Goal: Transaction & Acquisition: Purchase product/service

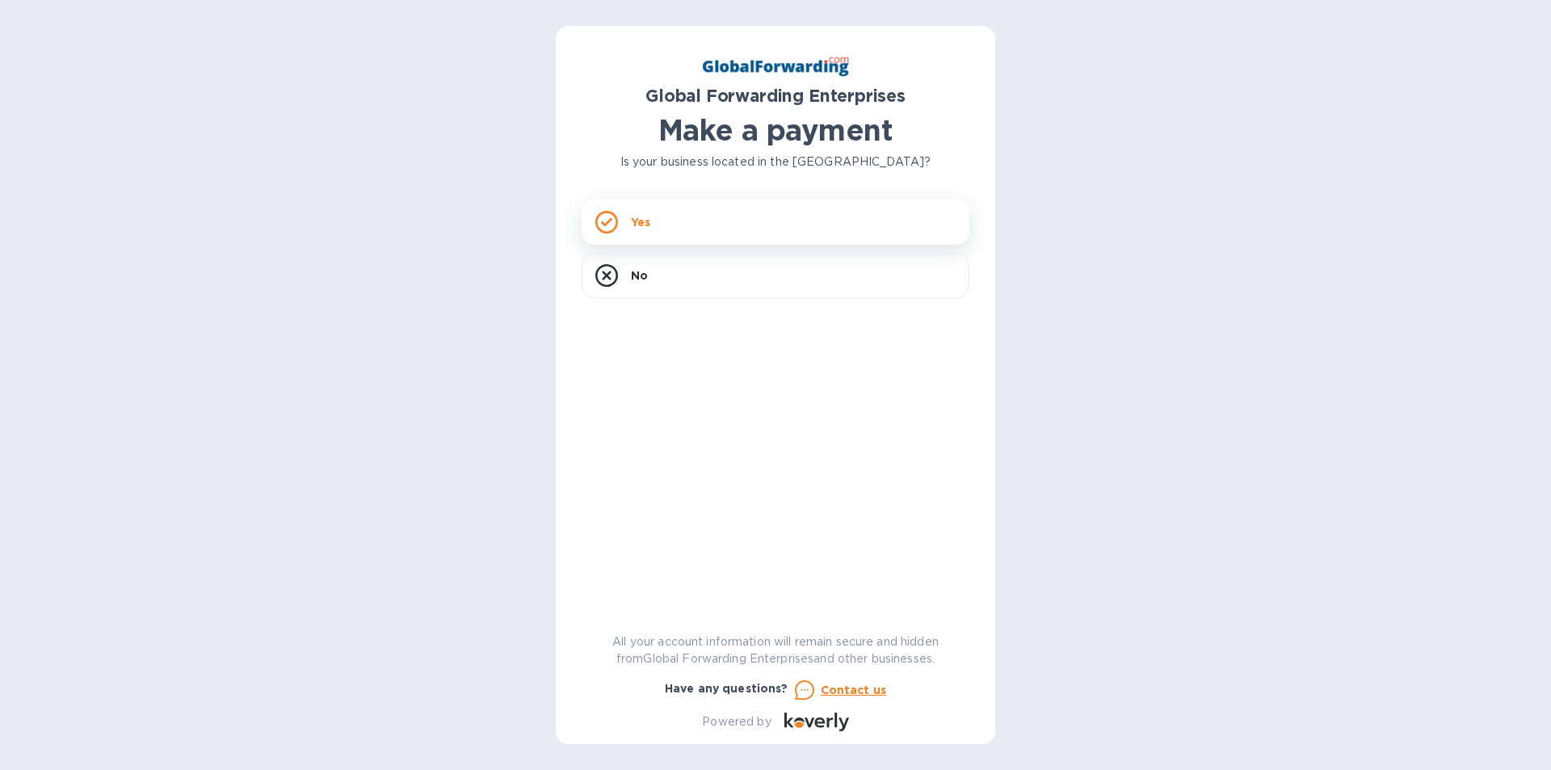
click at [631, 219] on p "Yes" at bounding box center [640, 222] width 19 height 16
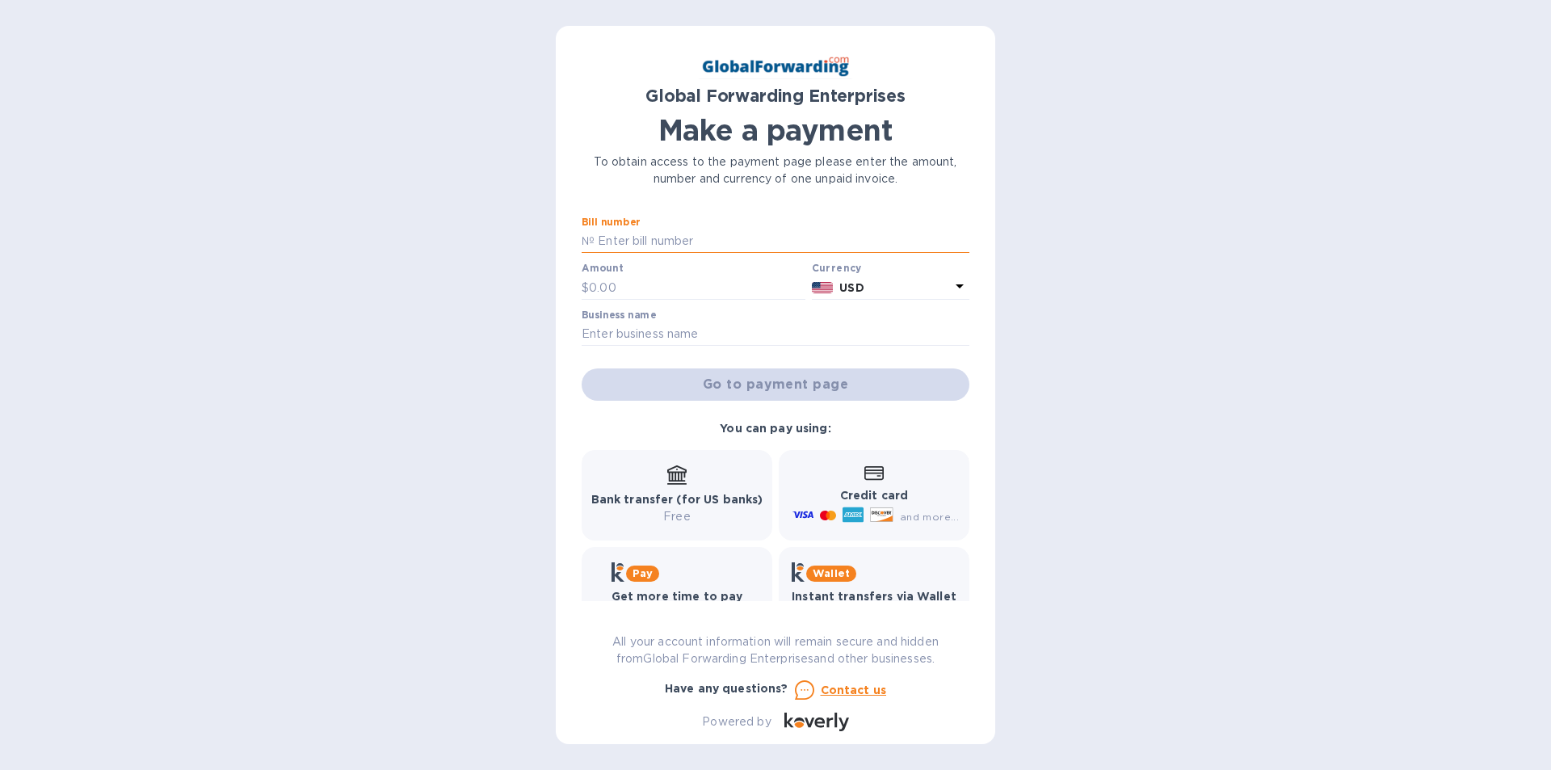
click at [627, 235] on input "text" at bounding box center [781, 241] width 375 height 24
type input "72200002ZH12"
click at [636, 292] on input "text" at bounding box center [697, 287] width 216 height 24
type input "41.67"
click at [690, 336] on input "text" at bounding box center [775, 334] width 388 height 24
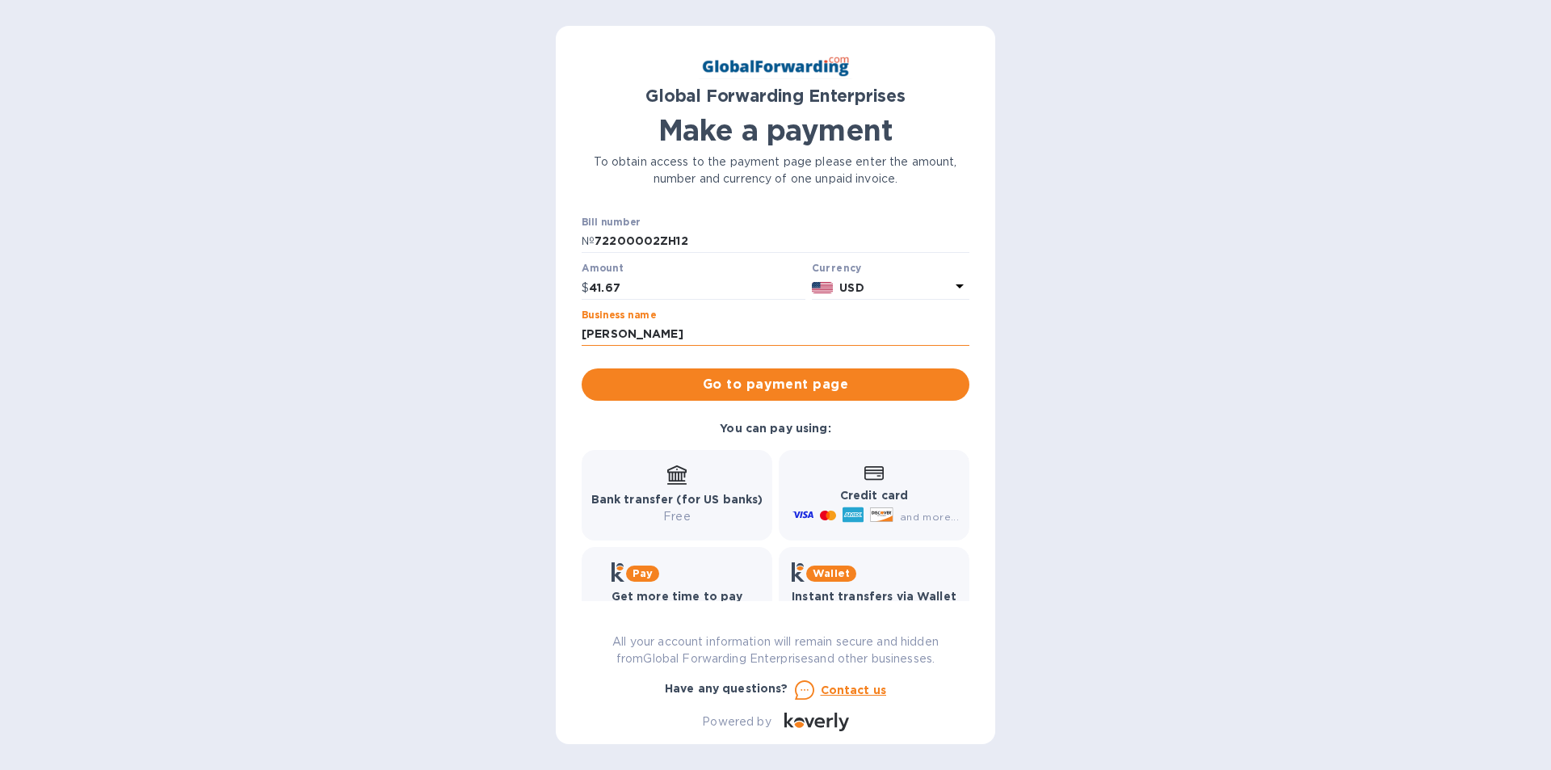
scroll to position [46, 0]
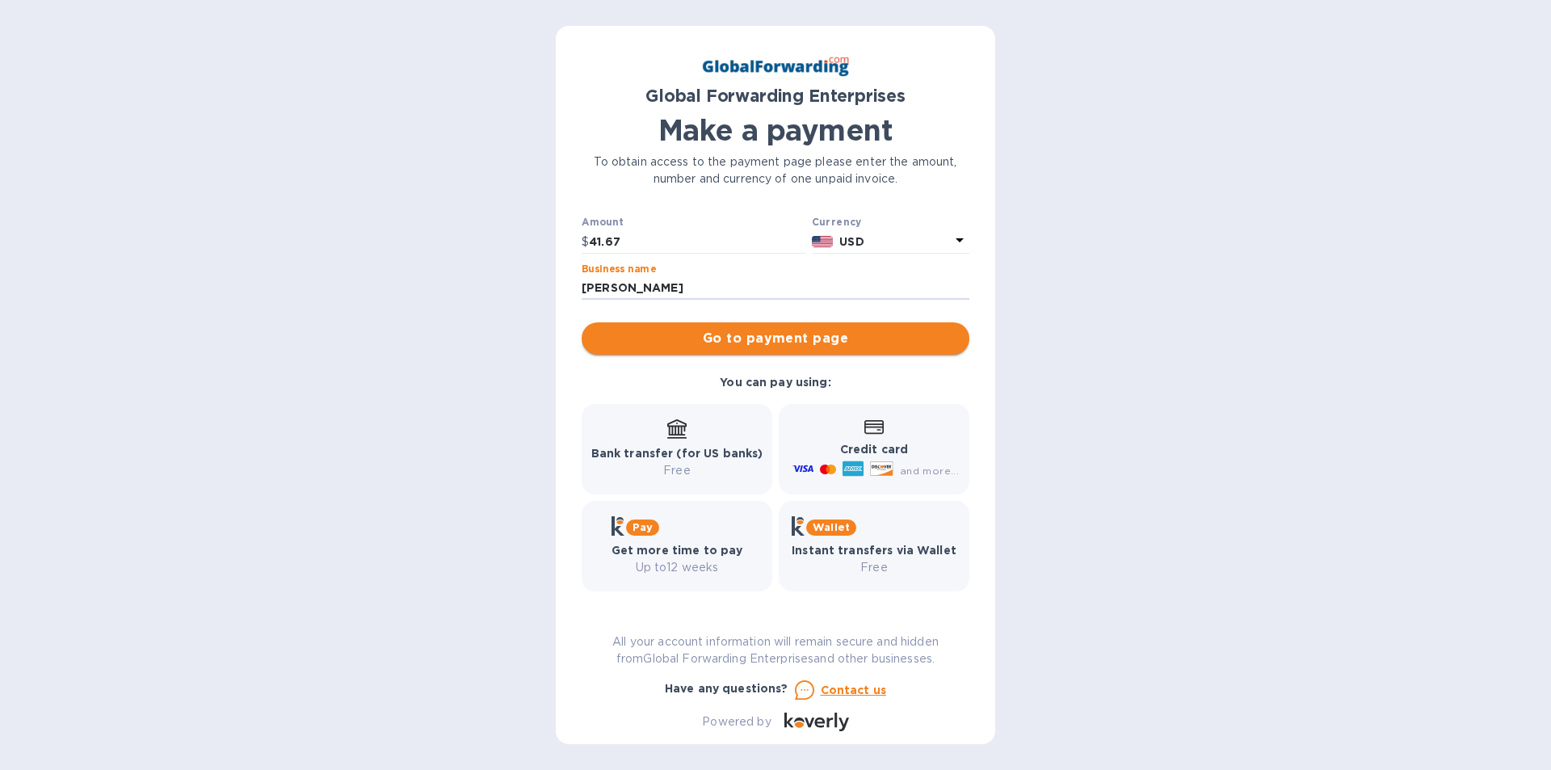
type input "[PERSON_NAME]"
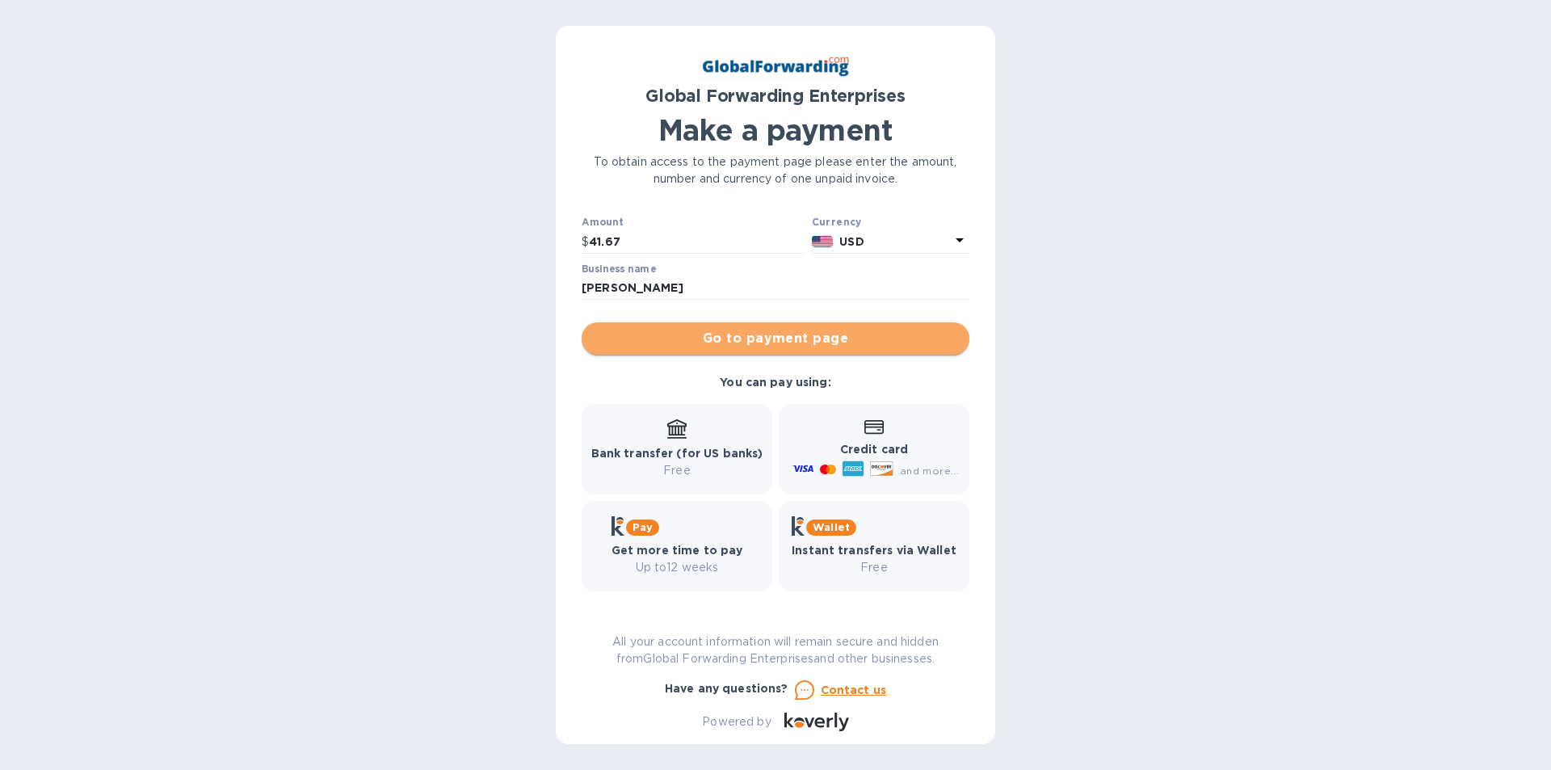
click at [776, 348] on span "Go to payment page" at bounding box center [775, 338] width 362 height 19
